Goal: Task Accomplishment & Management: Use online tool/utility

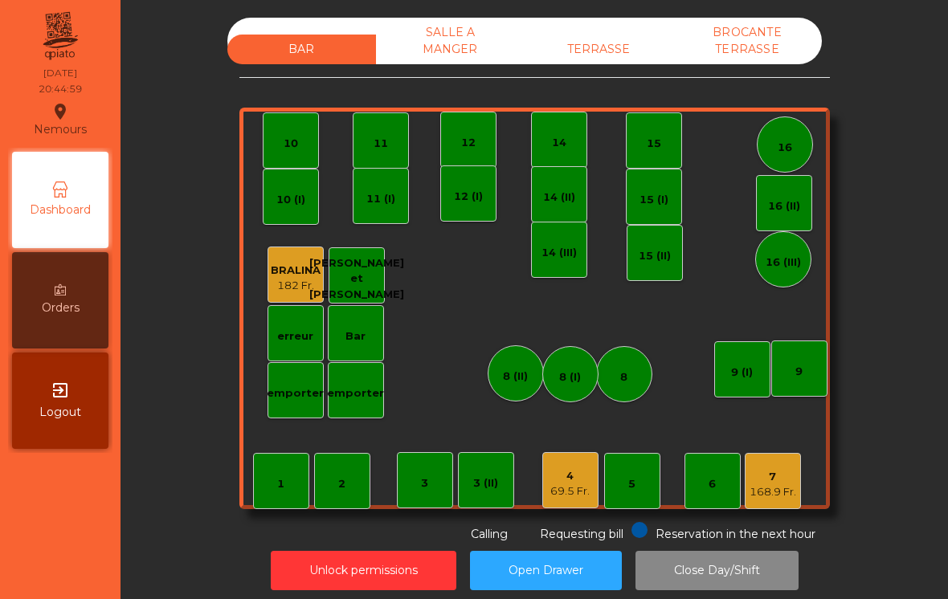
click at [778, 484] on div "168.9 Fr." at bounding box center [773, 492] width 47 height 16
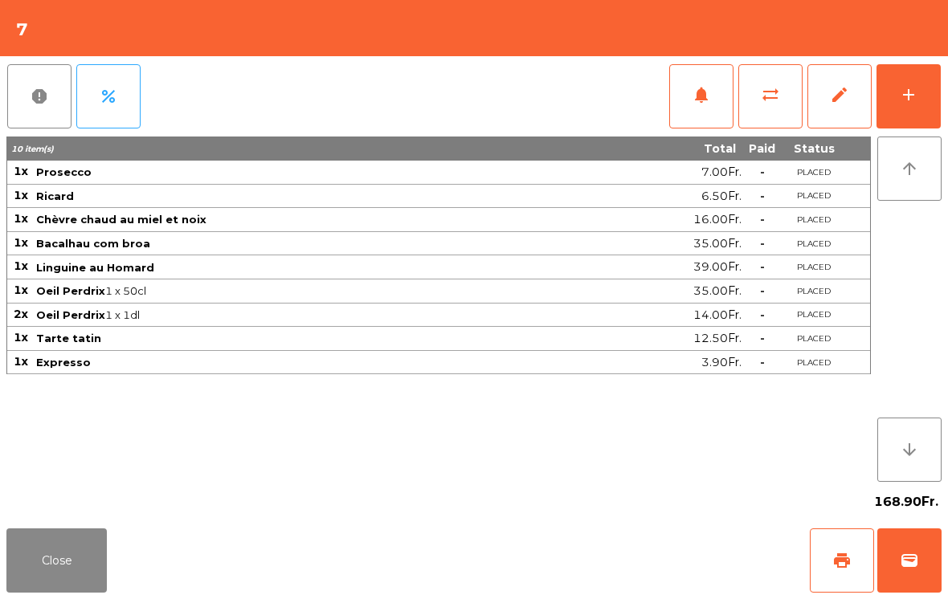
click at [898, 568] on button "wallet" at bounding box center [909, 561] width 64 height 64
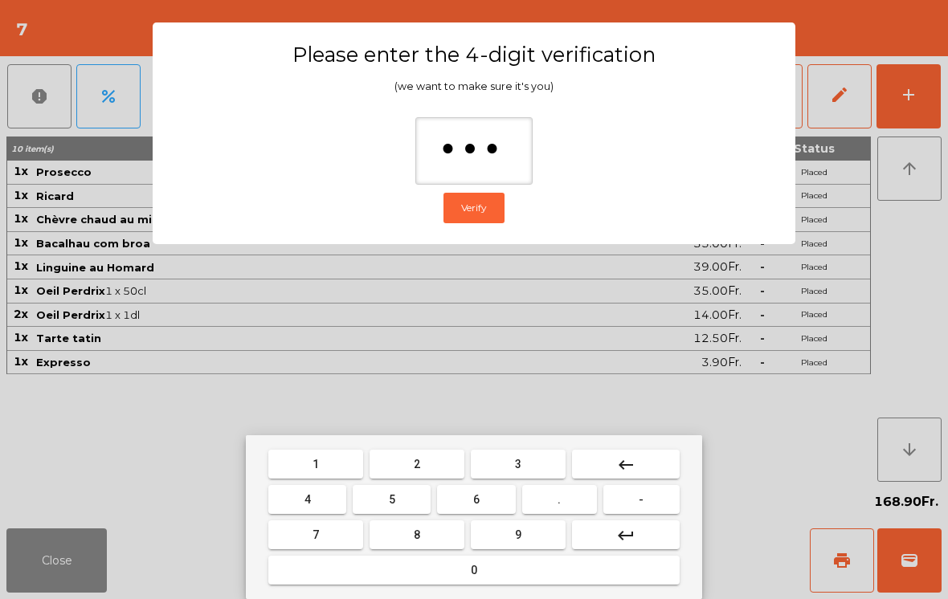
type input "****"
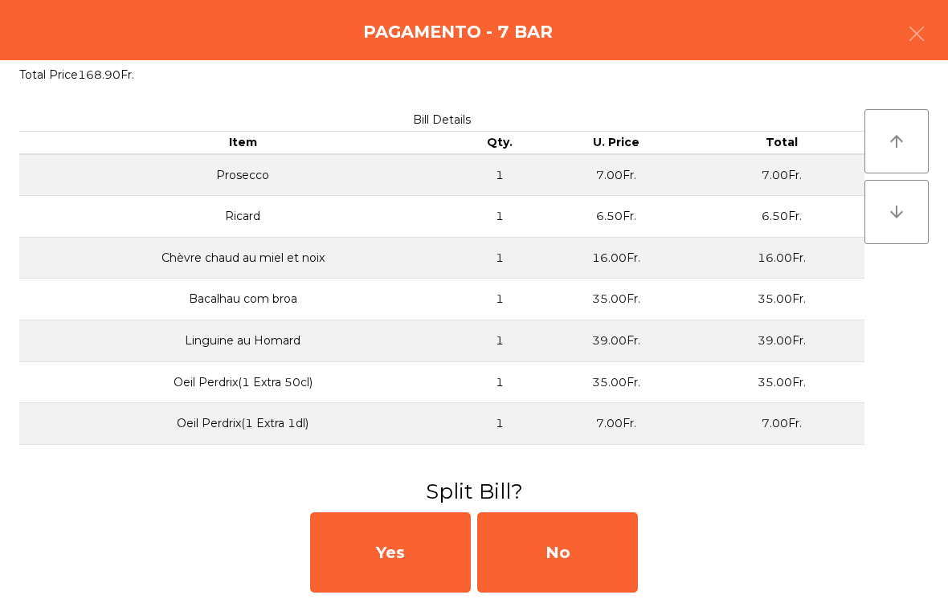
click at [590, 540] on div "No" at bounding box center [557, 553] width 161 height 80
click at [594, 541] on div "MB" at bounding box center [557, 553] width 161 height 80
click at [603, 544] on div "No" at bounding box center [557, 553] width 161 height 80
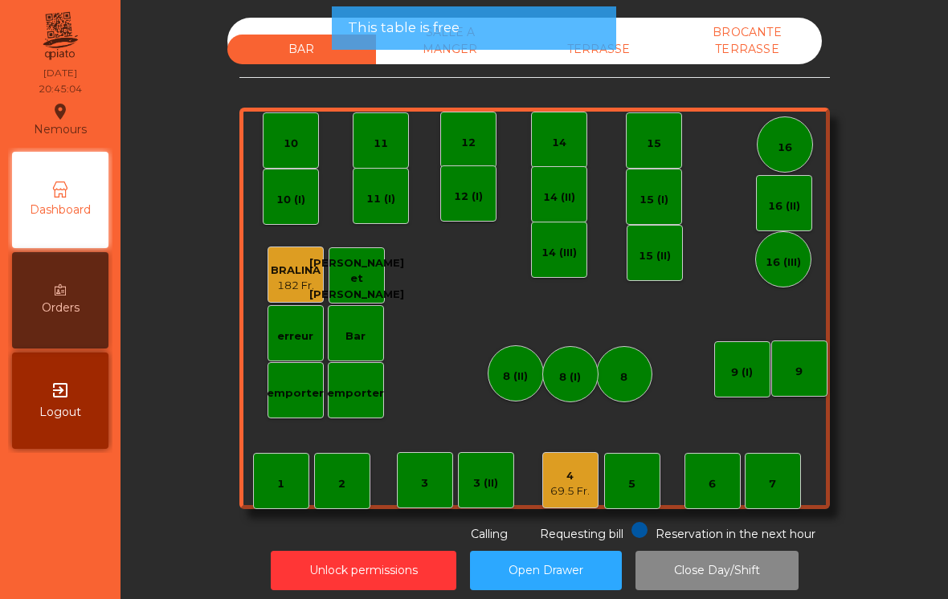
click at [619, 47] on div "TERRASSE" at bounding box center [599, 50] width 149 height 30
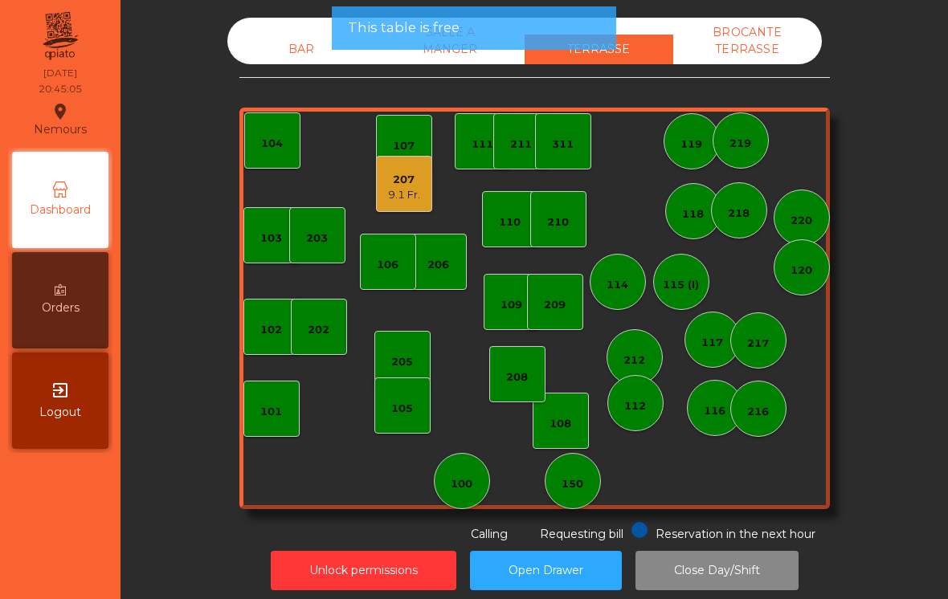
click at [412, 182] on div "207" at bounding box center [404, 180] width 32 height 16
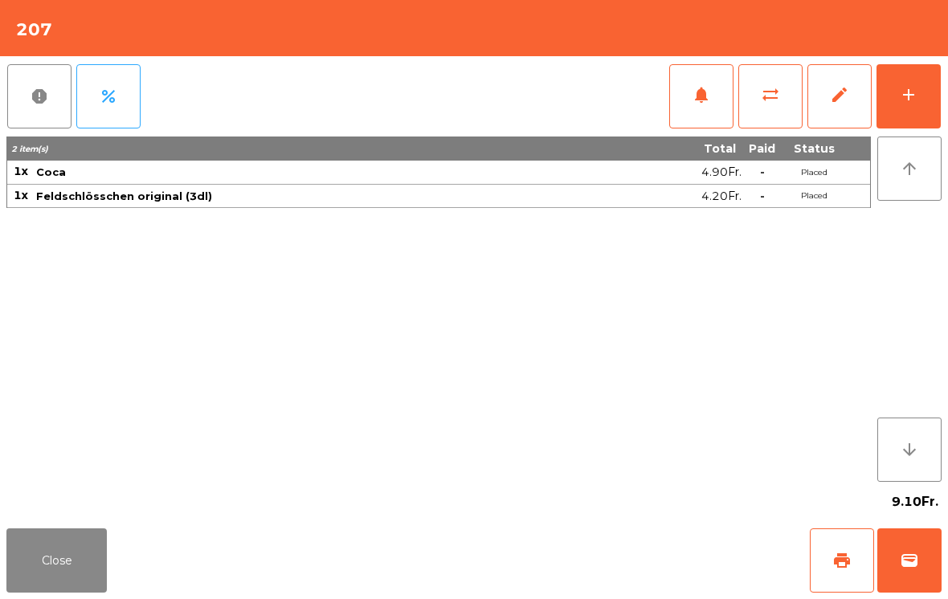
click at [904, 561] on span "wallet" at bounding box center [909, 560] width 19 height 19
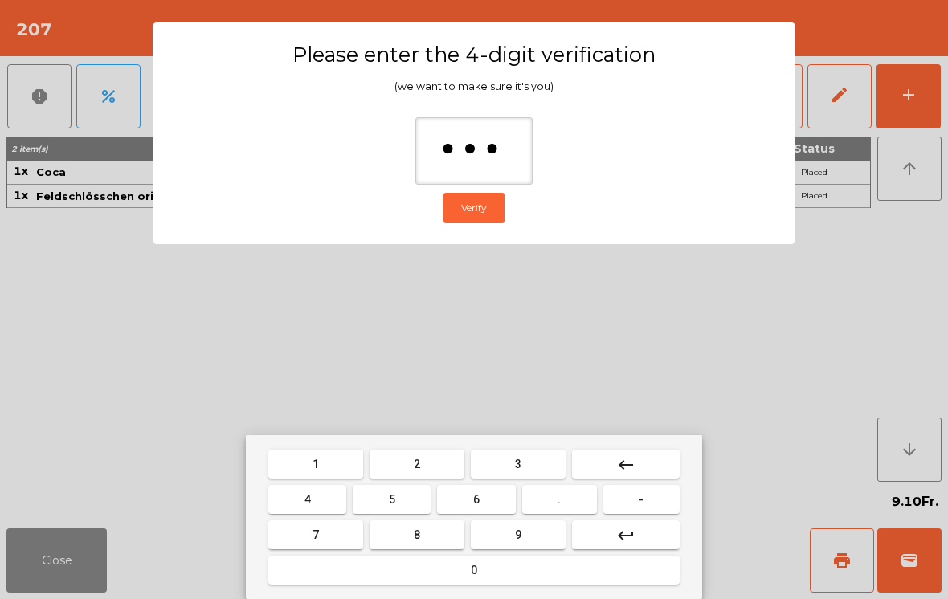
type input "****"
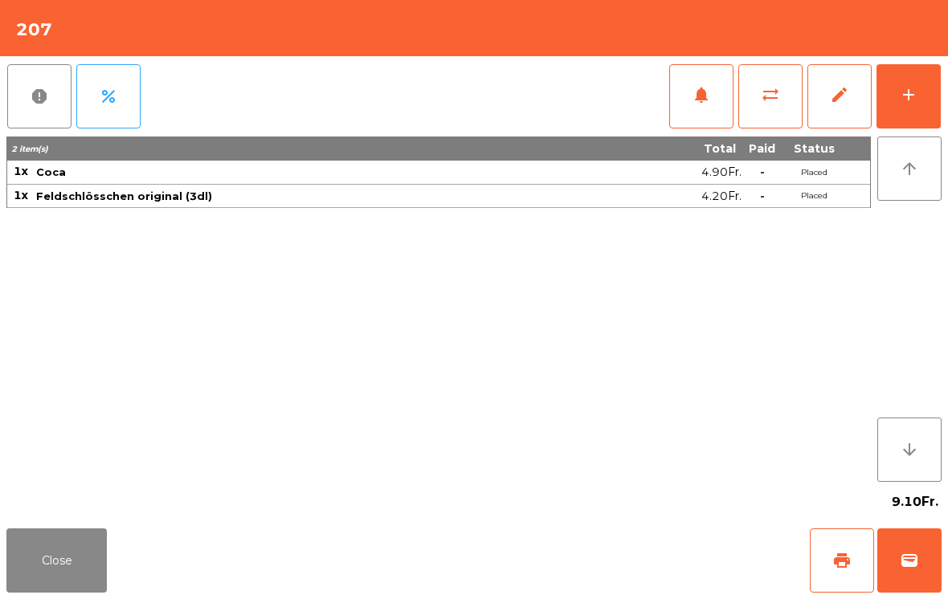
click at [592, 541] on div "Close print wallet" at bounding box center [474, 560] width 948 height 77
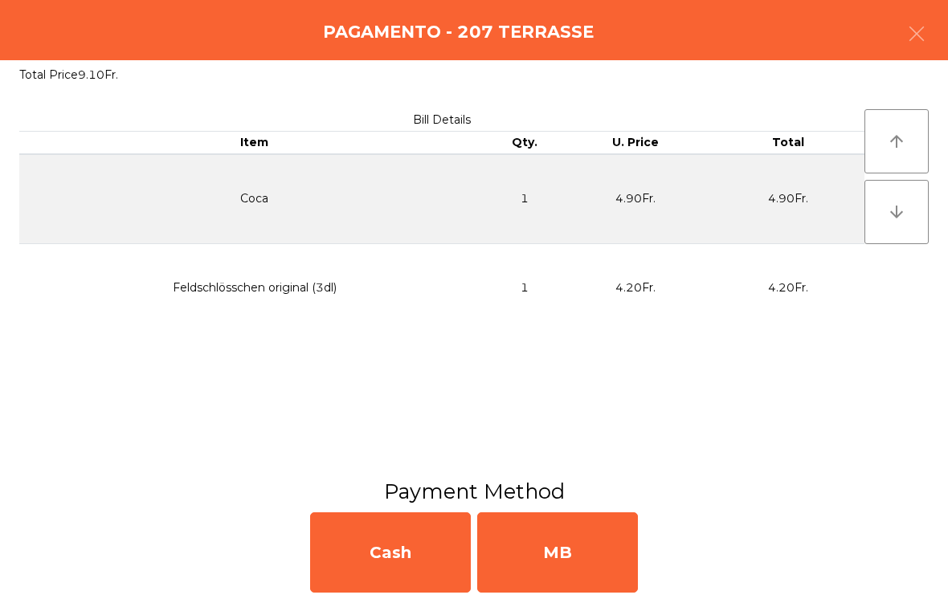
click at [582, 566] on div "MB" at bounding box center [557, 553] width 161 height 80
click at [574, 555] on div "No" at bounding box center [557, 553] width 161 height 80
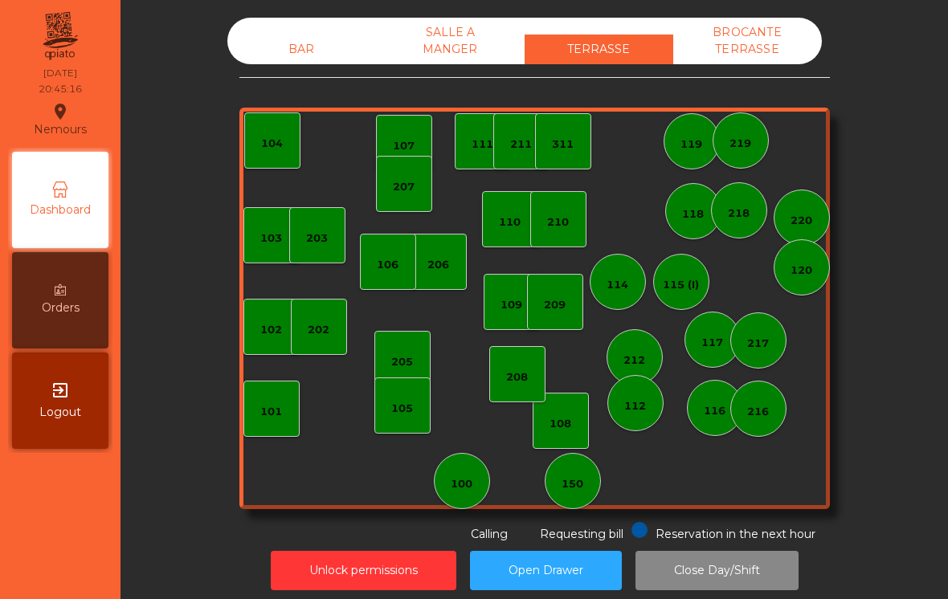
click at [761, 47] on div "BROCANTE TERRASSE" at bounding box center [747, 41] width 149 height 47
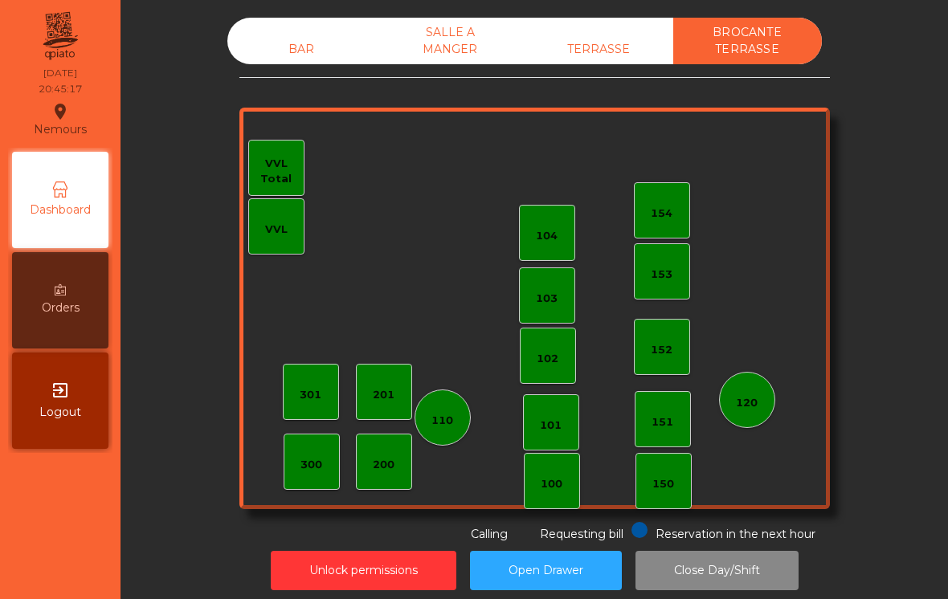
click at [286, 55] on div "BAR" at bounding box center [301, 50] width 149 height 30
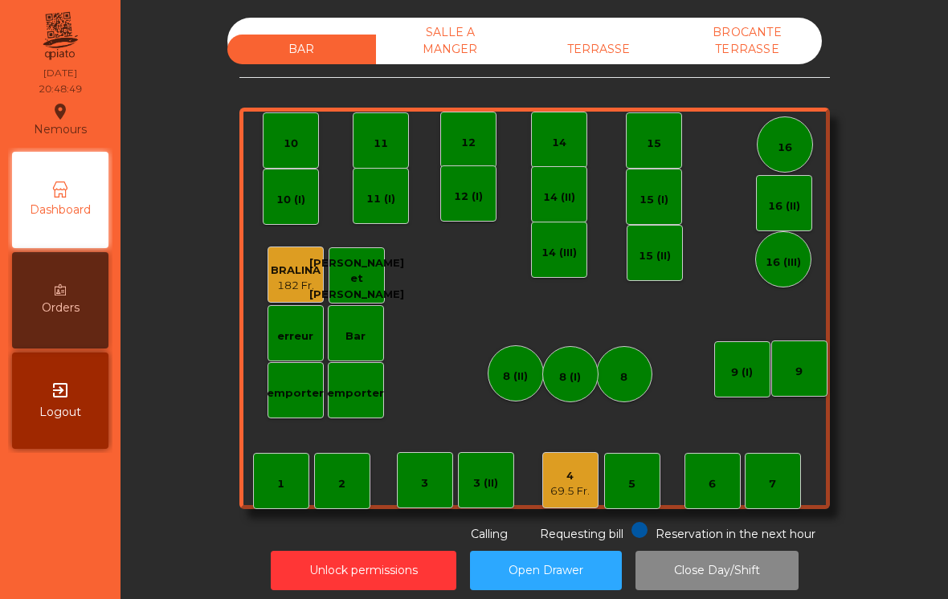
click at [564, 478] on div "4" at bounding box center [569, 476] width 39 height 16
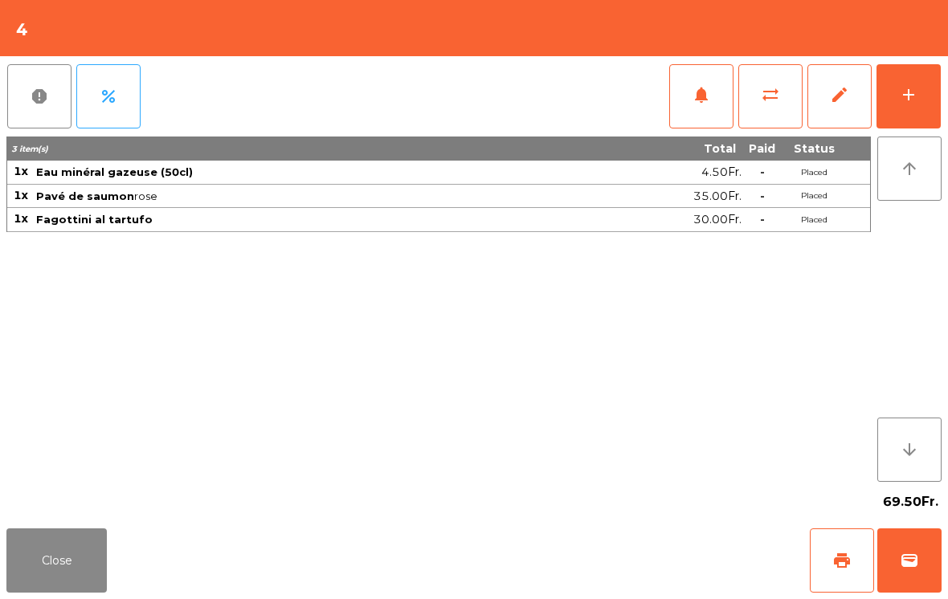
click at [915, 125] on button "add" at bounding box center [908, 96] width 64 height 64
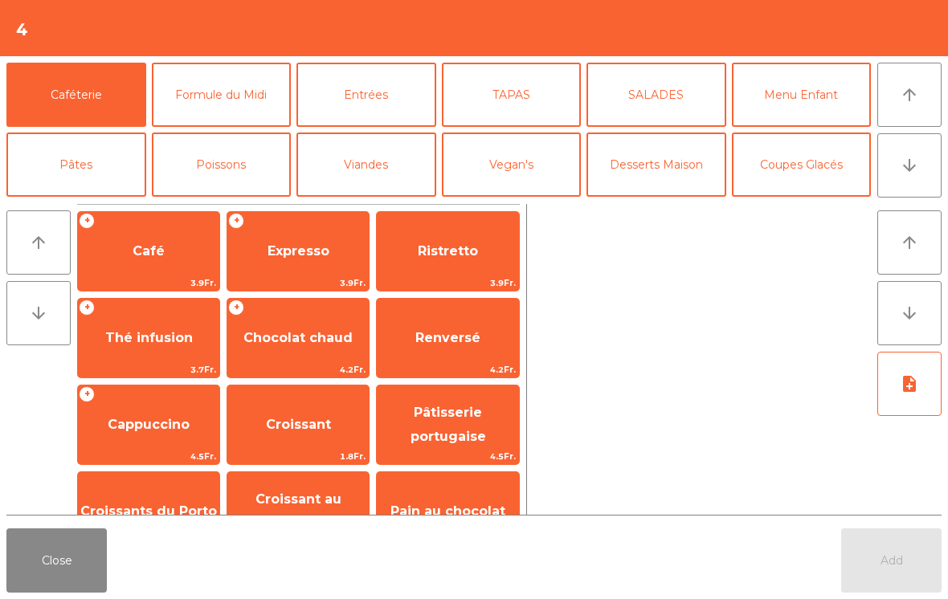
scroll to position [8, 0]
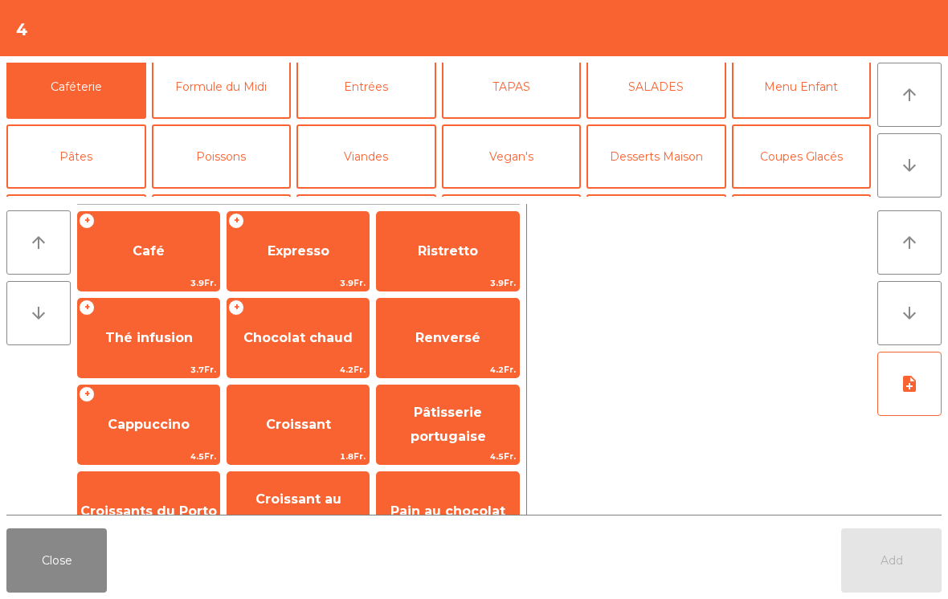
click at [314, 269] on span "Expresso" at bounding box center [297, 251] width 141 height 43
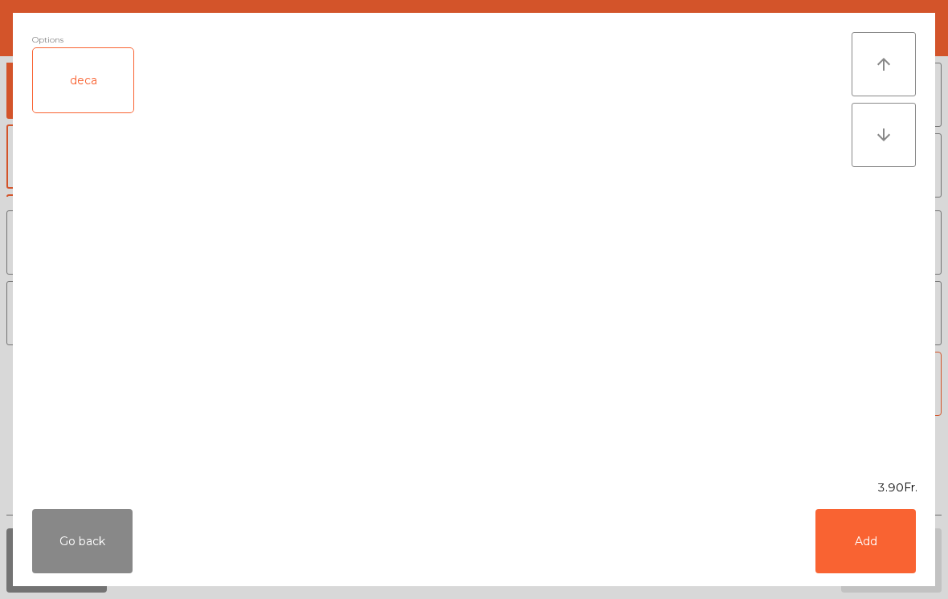
click at [865, 543] on button "Add" at bounding box center [865, 541] width 100 height 64
click at [901, 558] on span "Add" at bounding box center [891, 560] width 22 height 14
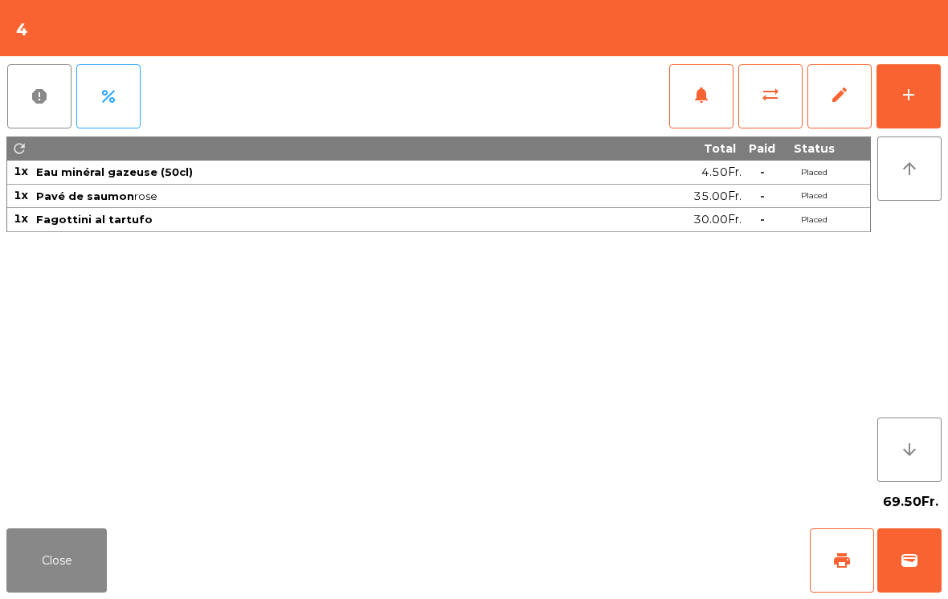
click at [832, 570] on span "print" at bounding box center [841, 560] width 19 height 19
click at [905, 582] on button "wallet" at bounding box center [909, 561] width 64 height 64
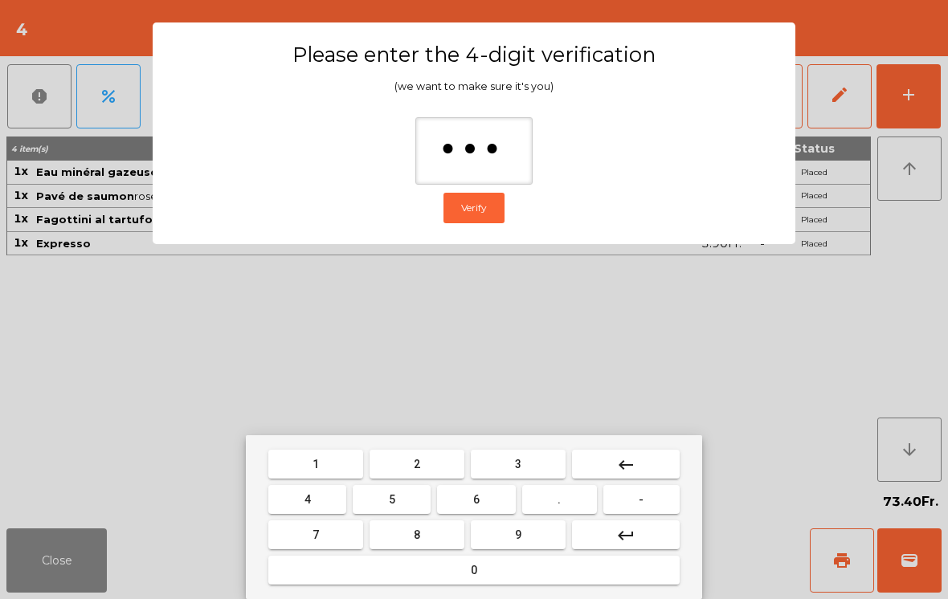
type input "****"
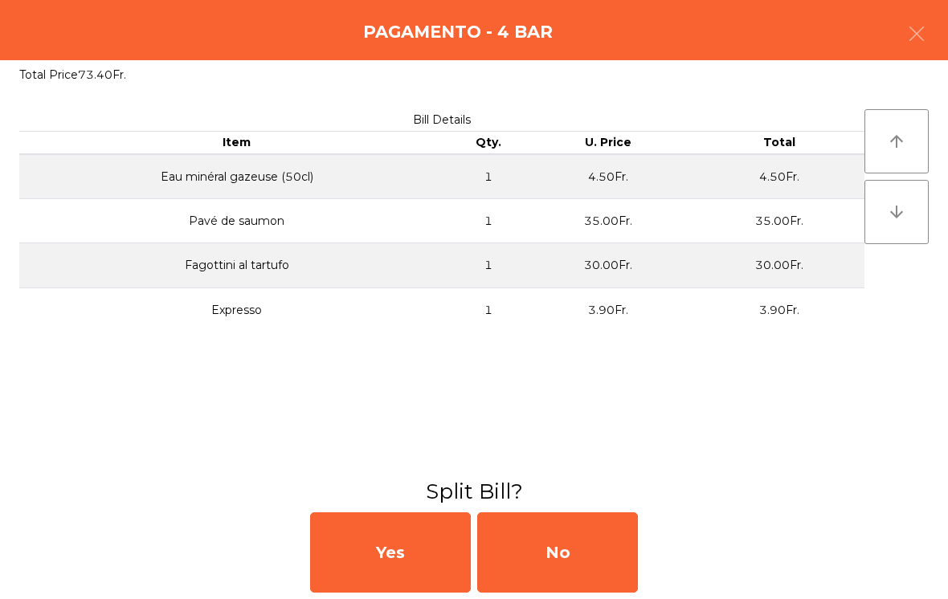
click at [593, 559] on div "No" at bounding box center [557, 553] width 161 height 80
click at [580, 558] on div "MB" at bounding box center [557, 553] width 161 height 80
click at [555, 536] on div "No" at bounding box center [557, 553] width 161 height 80
